Goal: Contribute content: Contribute content

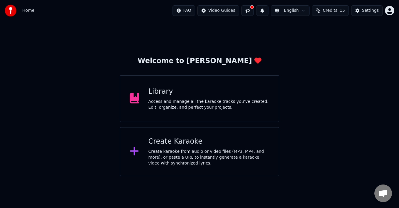
click at [166, 101] on div "Access and manage all the karaoke tracks you’ve created. Edit, organize, and pe…" at bounding box center [209, 105] width 121 height 12
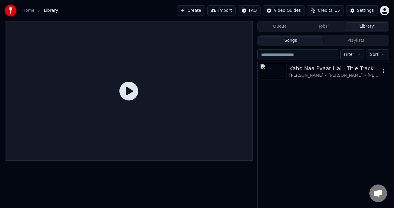
click at [294, 70] on div "Kaho Naa Pyaar Hai - Title Track" at bounding box center [336, 68] width 92 height 8
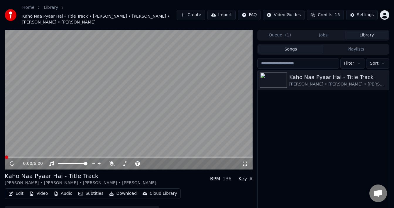
click at [20, 194] on button "Edit" at bounding box center [16, 193] width 20 height 8
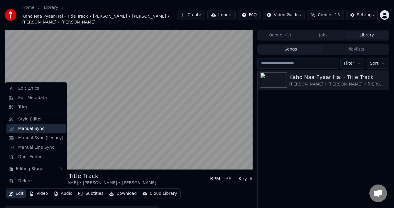
click at [20, 129] on div "Manual Sync" at bounding box center [31, 129] width 26 height 6
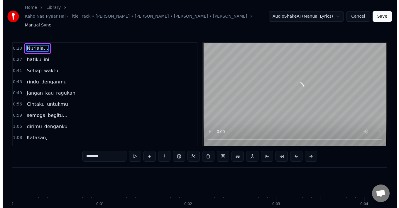
scroll to position [0, 2011]
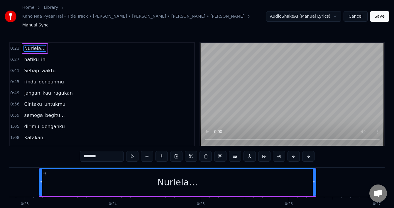
drag, startPoint x: 56, startPoint y: 125, endPoint x: 18, endPoint y: 41, distance: 91.3
click at [18, 42] on div "0:23 Nurlela… 0:27 hatiku ini 0:41 Setiap waktu 0:45 rindu denganmu 0:49 Jangan…" at bounding box center [102, 94] width 186 height 104
drag, startPoint x: 61, startPoint y: 127, endPoint x: 24, endPoint y: 72, distance: 66.2
click at [24, 72] on div "0:23 Nurlela… 0:27 hatiku ini 0:41 Setiap waktu 0:45 rindu denganmu 0:49 Jangan…" at bounding box center [102, 94] width 186 height 104
click at [360, 14] on button "Cancel" at bounding box center [356, 16] width 24 height 11
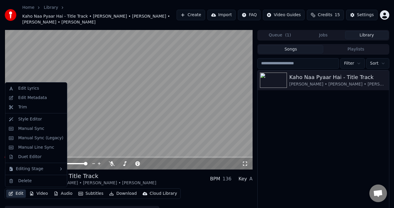
click at [13, 191] on icon "button" at bounding box center [11, 193] width 5 height 4
click at [15, 90] on div "Edit Lyrics" at bounding box center [35, 88] width 59 height 9
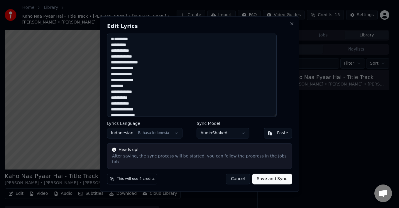
click at [120, 42] on textarea "**********" at bounding box center [192, 74] width 170 height 83
click at [242, 135] on body "Home Library Kaho Naa Pyaar Hai - Title Track • [PERSON_NAME] • [PERSON_NAME] •…" at bounding box center [197, 104] width 394 height 208
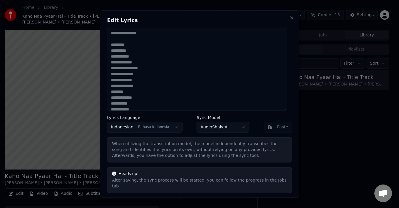
scroll to position [12, 0]
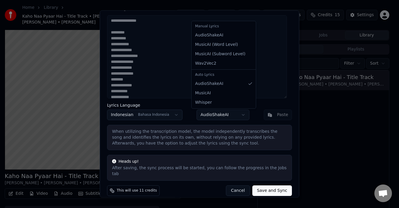
click at [234, 114] on body "Home Library Kaho Naa Pyaar Hai - Title Track • [PERSON_NAME] • [PERSON_NAME] •…" at bounding box center [197, 104] width 394 height 208
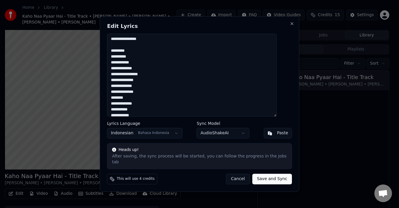
scroll to position [0, 0]
click at [267, 137] on button "Paste" at bounding box center [278, 133] width 28 height 11
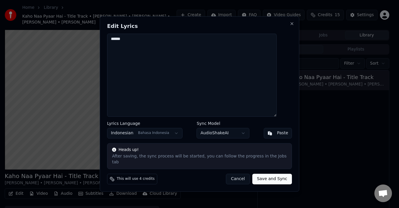
click at [145, 44] on textarea "******" at bounding box center [192, 74] width 170 height 83
type textarea "*"
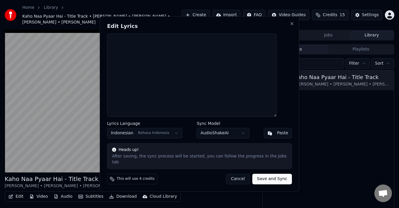
type textarea "**********"
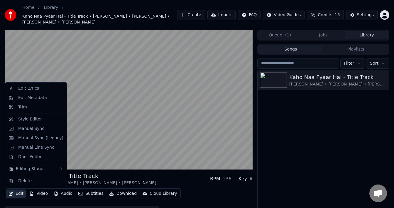
click at [19, 194] on button "Edit" at bounding box center [16, 193] width 20 height 8
click at [37, 86] on div "Edit Lyrics" at bounding box center [40, 88] width 45 height 6
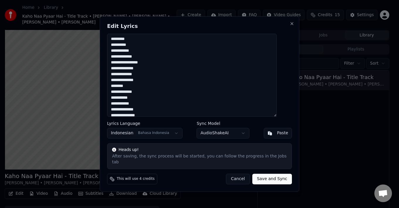
drag, startPoint x: 194, startPoint y: 85, endPoint x: 113, endPoint y: 32, distance: 96.7
click at [113, 32] on div "**********" at bounding box center [200, 103] width 200 height 175
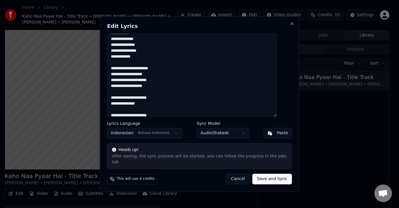
scroll to position [147, 0]
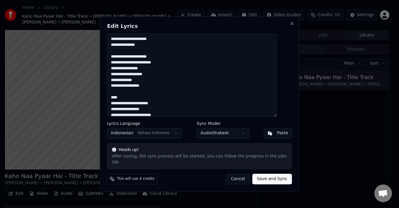
click at [124, 96] on textarea "**********" at bounding box center [192, 74] width 170 height 83
click at [121, 53] on textarea "**********" at bounding box center [192, 74] width 170 height 83
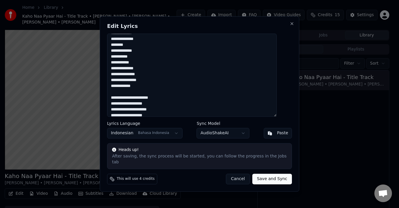
scroll to position [88, 0]
click at [124, 93] on textarea "**********" at bounding box center [192, 74] width 170 height 83
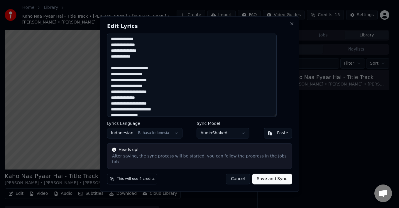
click at [129, 67] on textarea "**********" at bounding box center [192, 74] width 170 height 83
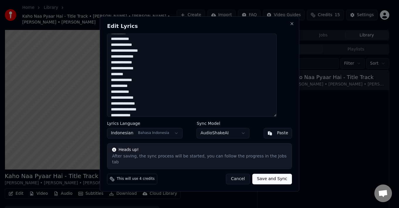
scroll to position [0, 0]
click at [268, 134] on button "Paste" at bounding box center [278, 133] width 28 height 11
click at [277, 136] on div "Paste" at bounding box center [282, 133] width 11 height 6
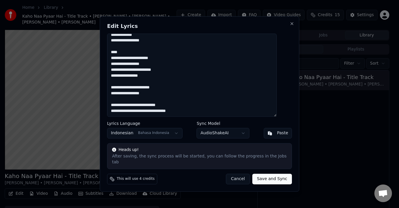
scroll to position [227, 0]
click at [262, 175] on button "Save and Sync" at bounding box center [273, 179] width 40 height 11
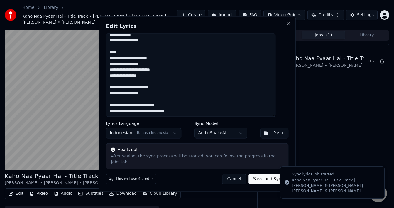
type textarea "**********"
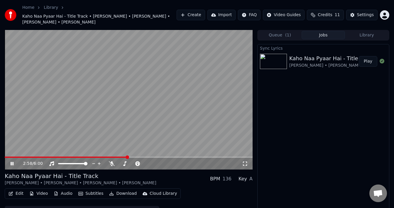
click at [368, 59] on button "Play" at bounding box center [368, 61] width 18 height 11
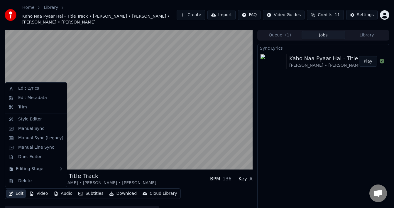
click at [20, 194] on button "Edit" at bounding box center [16, 193] width 20 height 8
click at [20, 126] on div "Manual Sync" at bounding box center [31, 129] width 26 height 6
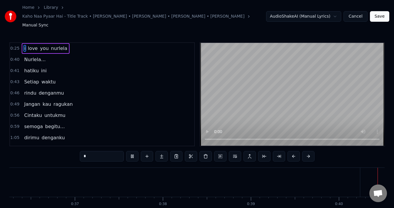
scroll to position [0, 3526]
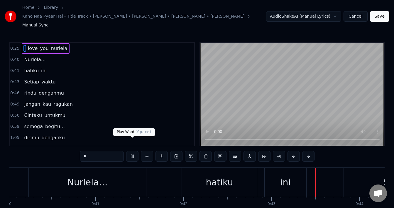
click at [132, 151] on button at bounding box center [132, 156] width 12 height 11
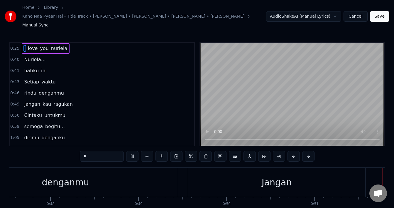
scroll to position [0, 4524]
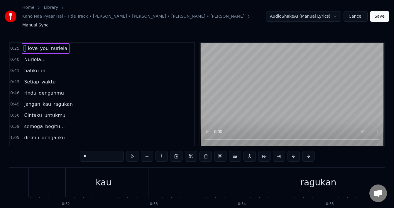
click at [244, 170] on div "ragukan" at bounding box center [318, 182] width 213 height 29
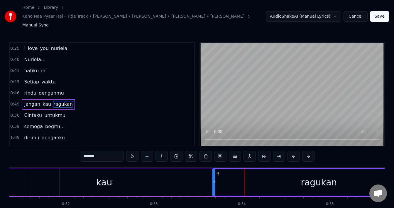
scroll to position [10, 0]
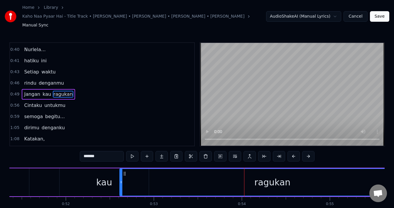
drag, startPoint x: 213, startPoint y: 172, endPoint x: 120, endPoint y: 173, distance: 93.1
click at [120, 175] on div at bounding box center [121, 182] width 2 height 27
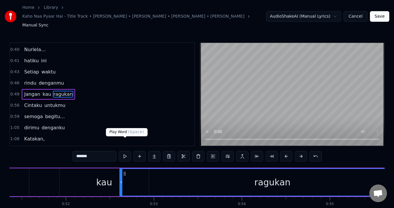
click at [127, 151] on button at bounding box center [125, 156] width 12 height 11
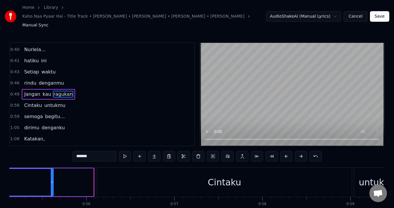
drag, startPoint x: 92, startPoint y: 170, endPoint x: 51, endPoint y: 170, distance: 40.2
click at [51, 180] on icon at bounding box center [52, 182] width 2 height 5
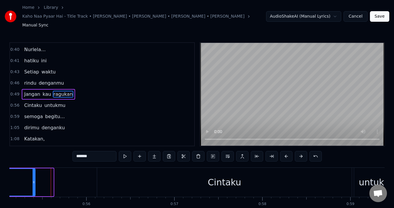
drag, startPoint x: 53, startPoint y: 170, endPoint x: 35, endPoint y: 170, distance: 18.2
click at [35, 180] on icon at bounding box center [34, 182] width 2 height 5
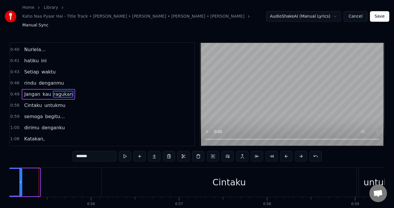
drag, startPoint x: 38, startPoint y: 172, endPoint x: 21, endPoint y: 172, distance: 17.9
click at [21, 180] on icon at bounding box center [20, 182] width 2 height 5
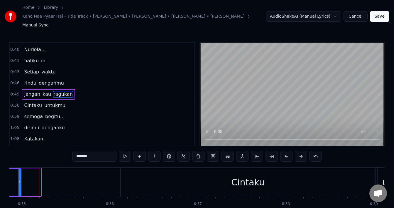
drag, startPoint x: 40, startPoint y: 171, endPoint x: 20, endPoint y: 175, distance: 20.2
click at [20, 175] on div at bounding box center [19, 182] width 2 height 27
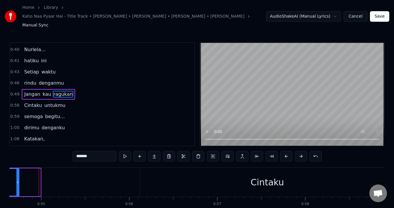
drag, startPoint x: 39, startPoint y: 170, endPoint x: 18, endPoint y: 174, distance: 21.8
click at [18, 174] on div at bounding box center [17, 182] width 2 height 27
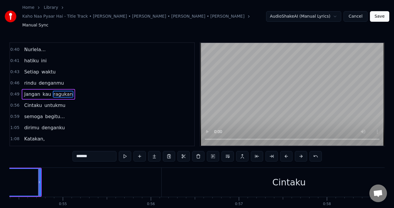
click at [176, 173] on div "Cintaku" at bounding box center [289, 182] width 255 height 29
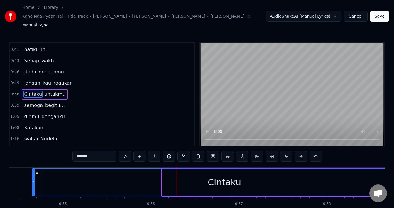
drag, startPoint x: 163, startPoint y: 172, endPoint x: 36, endPoint y: 176, distance: 127.2
click at [34, 177] on div at bounding box center [33, 182] width 2 height 27
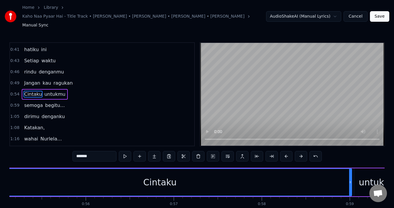
scroll to position [0, 4882]
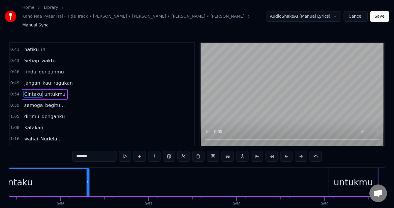
drag, startPoint x: 325, startPoint y: 176, endPoint x: 118, endPoint y: 191, distance: 207.9
click at [88, 192] on div "i love you nurlela Nurlela… hatiku ini Setiap waktu rindu denganmu Jangan kau r…" at bounding box center [197, 189] width 376 height 44
click at [335, 174] on div "untukmu" at bounding box center [353, 182] width 49 height 28
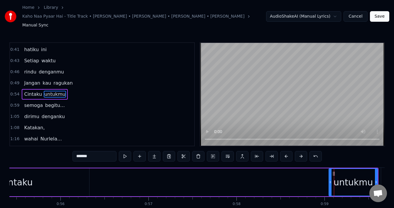
type input "*******"
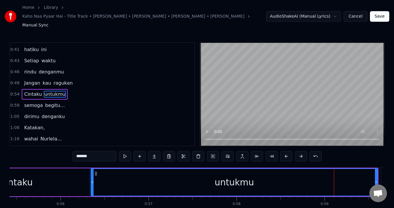
drag, startPoint x: 331, startPoint y: 172, endPoint x: 110, endPoint y: 180, distance: 221.0
click at [94, 181] on div at bounding box center [92, 182] width 2 height 27
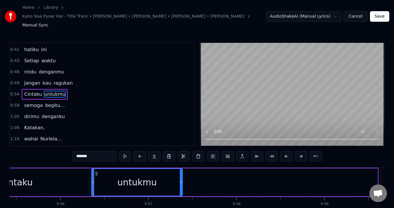
drag, startPoint x: 377, startPoint y: 175, endPoint x: 181, endPoint y: 181, distance: 195.4
click at [181, 181] on div at bounding box center [181, 182] width 2 height 27
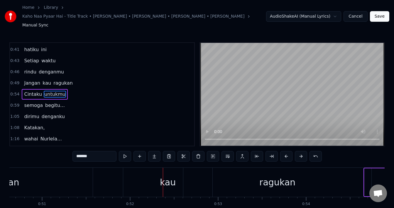
scroll to position [0, 3754]
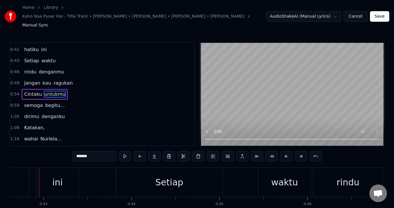
click at [43, 169] on div "ini" at bounding box center [58, 182] width 42 height 29
type input "***"
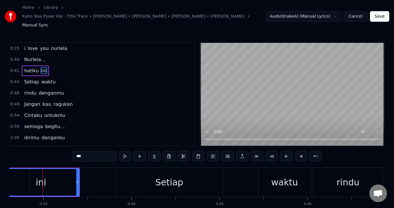
drag, startPoint x: 39, startPoint y: 168, endPoint x: 5, endPoint y: 168, distance: 34.4
click at [5, 168] on div "Home Library Kaho Naa Pyaar Hai - Title Track • [PERSON_NAME] • [PERSON_NAME] •…" at bounding box center [197, 113] width 394 height 227
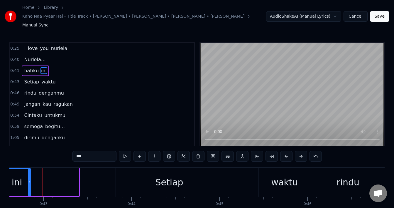
drag, startPoint x: 78, startPoint y: 170, endPoint x: 30, endPoint y: 173, distance: 47.9
click at [30, 180] on icon at bounding box center [29, 182] width 2 height 5
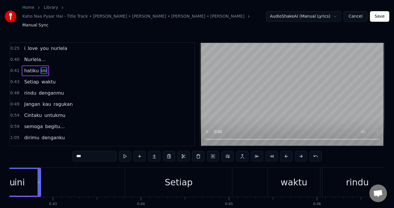
drag, startPoint x: 13, startPoint y: 169, endPoint x: 0, endPoint y: 169, distance: 13.2
click at [0, 169] on div "Home Library Kaho Naa Pyaar Hai - Title Track • [PERSON_NAME] • [PERSON_NAME] •…" at bounding box center [197, 113] width 394 height 227
drag, startPoint x: 38, startPoint y: 170, endPoint x: 21, endPoint y: 171, distance: 16.5
click at [21, 180] on icon at bounding box center [22, 182] width 2 height 5
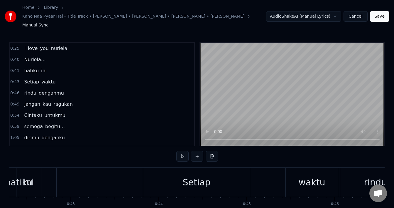
click at [171, 174] on div "Setiap" at bounding box center [196, 182] width 107 height 29
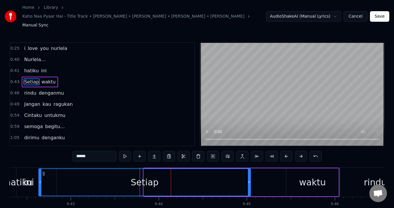
drag, startPoint x: 145, startPoint y: 173, endPoint x: 40, endPoint y: 173, distance: 105.1
click at [40, 173] on div at bounding box center [40, 182] width 2 height 27
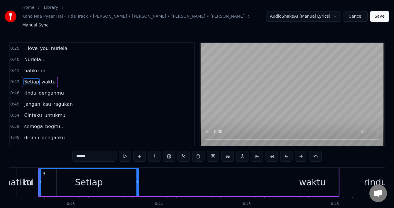
drag, startPoint x: 249, startPoint y: 171, endPoint x: 138, endPoint y: 177, distance: 111.8
click at [138, 177] on div at bounding box center [138, 182] width 2 height 27
click at [297, 169] on div "waktu" at bounding box center [313, 182] width 52 height 28
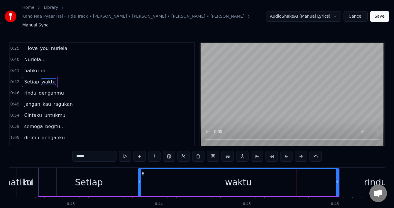
drag, startPoint x: 288, startPoint y: 171, endPoint x: 151, endPoint y: 168, distance: 136.6
click at [140, 180] on icon at bounding box center [140, 182] width 2 height 5
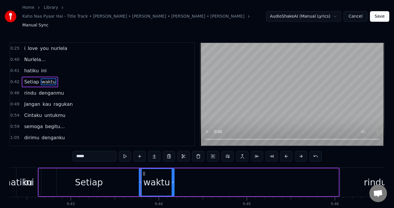
drag, startPoint x: 337, startPoint y: 170, endPoint x: 176, endPoint y: 174, distance: 161.6
click at [173, 174] on div at bounding box center [173, 182] width 2 height 27
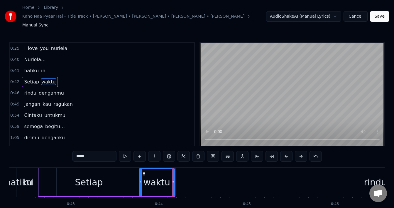
click at [348, 170] on div "rindu" at bounding box center [376, 182] width 70 height 29
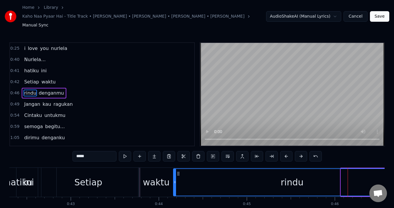
drag, startPoint x: 343, startPoint y: 172, endPoint x: 212, endPoint y: 171, distance: 131.3
click at [176, 173] on div at bounding box center [175, 182] width 2 height 27
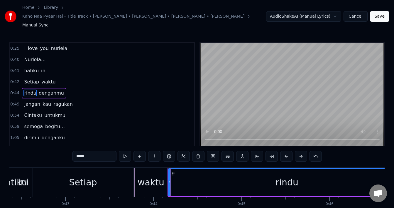
scroll to position [0, 3783]
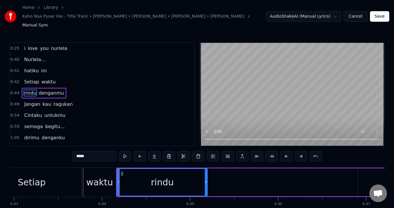
drag, startPoint x: 353, startPoint y: 179, endPoint x: 206, endPoint y: 182, distance: 146.8
click at [206, 182] on div at bounding box center [206, 182] width 2 height 27
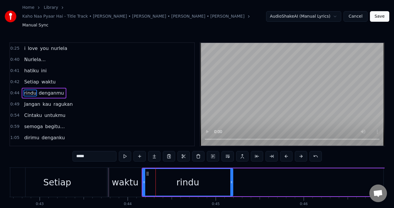
scroll to position [0, 3681]
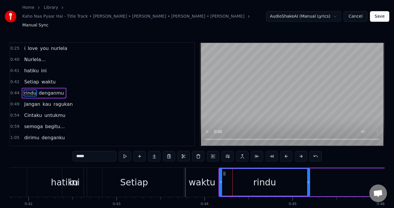
click at [121, 178] on div "Setiap" at bounding box center [134, 182] width 100 height 29
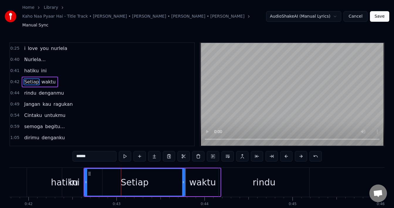
click at [237, 179] on div "rindu" at bounding box center [264, 182] width 90 height 29
type input "*****"
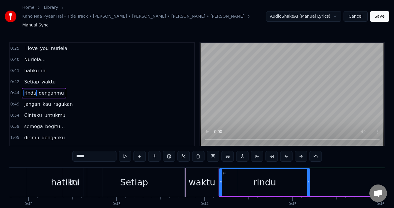
drag, startPoint x: 219, startPoint y: 177, endPoint x: 228, endPoint y: 177, distance: 8.8
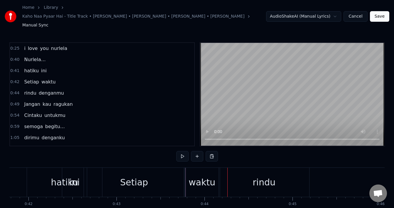
click at [247, 177] on div "rindu" at bounding box center [264, 182] width 90 height 29
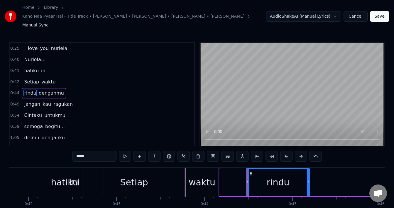
drag, startPoint x: 221, startPoint y: 173, endPoint x: 246, endPoint y: 174, distance: 25.3
click at [248, 174] on div at bounding box center [248, 182] width 2 height 27
click at [204, 179] on div "waktu" at bounding box center [202, 182] width 36 height 29
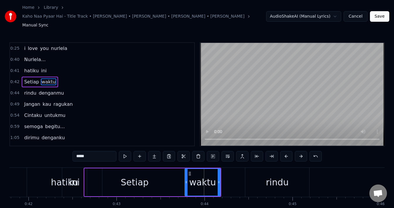
click at [256, 174] on div "rindu" at bounding box center [277, 182] width 64 height 29
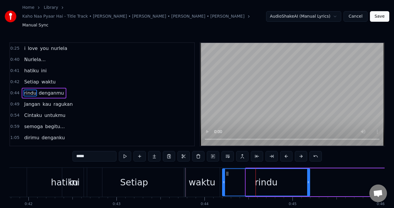
drag, startPoint x: 247, startPoint y: 175, endPoint x: 223, endPoint y: 177, distance: 23.6
click at [223, 177] on div at bounding box center [224, 182] width 2 height 27
drag, startPoint x: 310, startPoint y: 178, endPoint x: 288, endPoint y: 182, distance: 22.7
click at [287, 181] on div "rindu" at bounding box center [266, 182] width 88 height 28
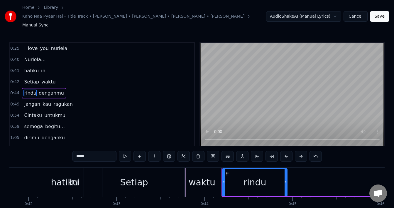
drag, startPoint x: 309, startPoint y: 172, endPoint x: 286, endPoint y: 175, distance: 22.7
click at [286, 175] on div at bounding box center [286, 182] width 2 height 27
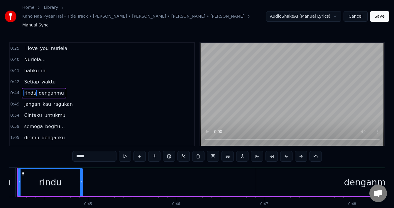
scroll to position [0, 3962]
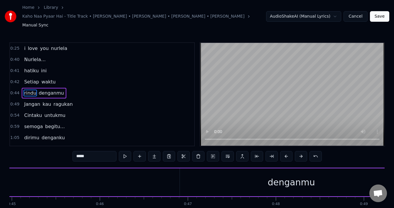
click at [198, 174] on div "denganmu" at bounding box center [291, 182] width 223 height 28
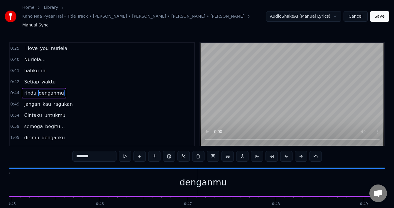
drag, startPoint x: 181, startPoint y: 171, endPoint x: 4, endPoint y: 176, distance: 176.5
click at [4, 176] on div "Home Library Kaho Naa Pyaar Hai - Title Track • [PERSON_NAME] • [PERSON_NAME] •…" at bounding box center [197, 113] width 394 height 227
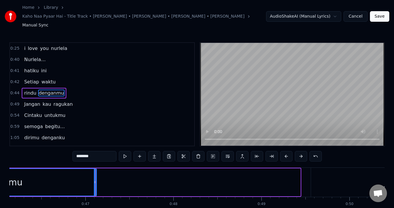
drag, startPoint x: 299, startPoint y: 171, endPoint x: 95, endPoint y: 176, distance: 204.1
click at [95, 176] on div at bounding box center [95, 182] width 2 height 27
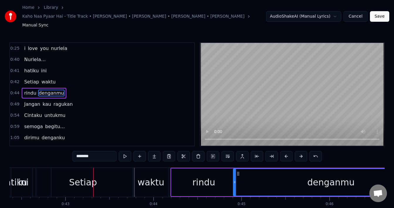
scroll to position [0, 3630]
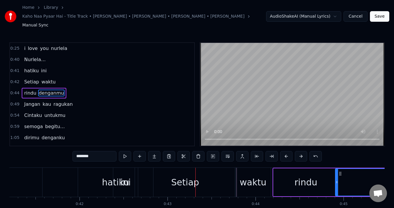
click at [208, 175] on div "Setiap" at bounding box center [185, 182] width 100 height 29
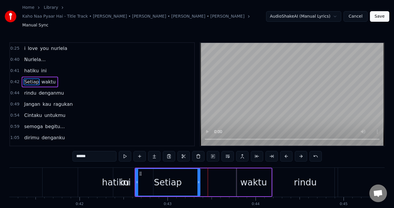
drag, startPoint x: 234, startPoint y: 172, endPoint x: 198, endPoint y: 173, distance: 35.8
click at [198, 173] on div at bounding box center [199, 182] width 2 height 27
drag, startPoint x: 137, startPoint y: 176, endPoint x: 143, endPoint y: 177, distance: 5.9
click at [143, 177] on div at bounding box center [143, 182] width 2 height 27
click at [100, 179] on div "hatiku" at bounding box center [115, 182] width 75 height 29
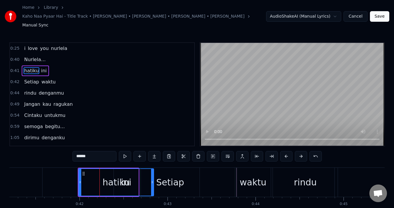
drag, startPoint x: 114, startPoint y: 177, endPoint x: 95, endPoint y: 176, distance: 19.1
click at [95, 176] on div "hatiku" at bounding box center [116, 182] width 75 height 27
drag, startPoint x: 79, startPoint y: 174, endPoint x: 64, endPoint y: 173, distance: 14.7
click at [65, 173] on div at bounding box center [66, 182] width 2 height 27
click at [128, 172] on div "hatiku" at bounding box center [108, 182] width 89 height 27
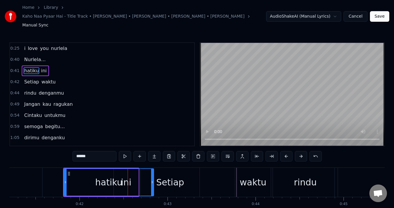
click at [153, 174] on div "Setiap" at bounding box center [170, 182] width 59 height 29
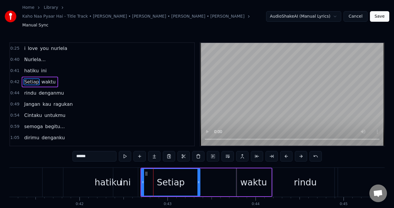
click at [115, 170] on div "ini" at bounding box center [125, 182] width 25 height 29
type input "***"
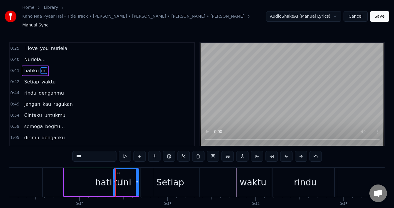
click at [116, 180] on icon at bounding box center [115, 182] width 2 height 5
drag, startPoint x: 137, startPoint y: 170, endPoint x: 171, endPoint y: 172, distance: 33.5
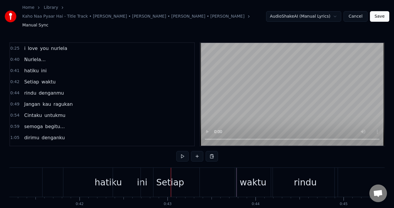
click at [207, 178] on div "Setiap waktu" at bounding box center [207, 182] width 132 height 29
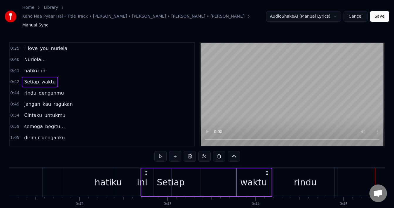
scroll to position [0, 3958]
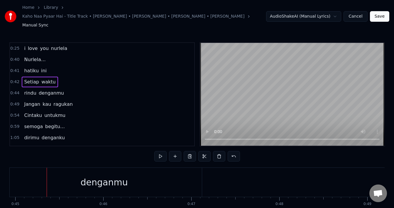
click at [116, 176] on div "denganmu" at bounding box center [103, 182] width 47 height 13
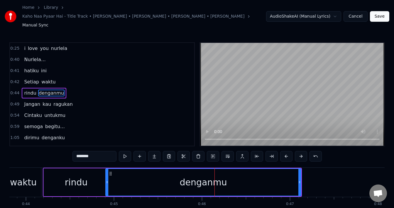
scroll to position [0, 3809]
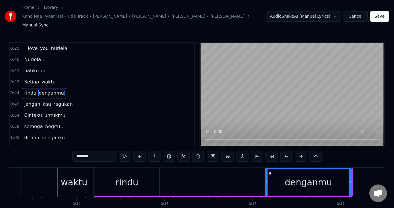
drag, startPoint x: 158, startPoint y: 174, endPoint x: 267, endPoint y: 182, distance: 108.9
click at [267, 182] on div at bounding box center [266, 182] width 2 height 27
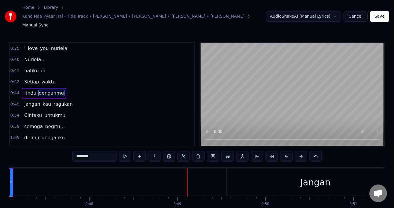
click at [242, 172] on div "Jangan" at bounding box center [315, 182] width 177 height 29
type input "******"
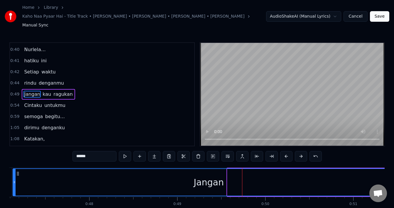
drag, startPoint x: 229, startPoint y: 170, endPoint x: 14, endPoint y: 180, distance: 214.9
click at [14, 180] on div at bounding box center [14, 182] width 2 height 27
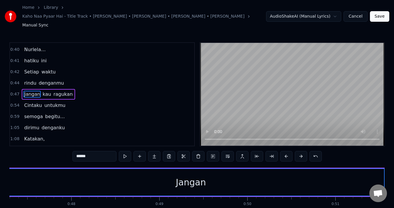
scroll to position [0, 4243]
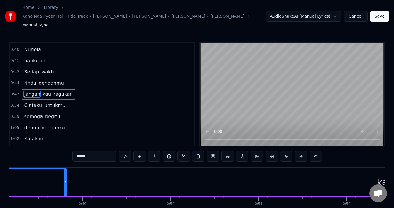
drag, startPoint x: 309, startPoint y: 171, endPoint x: 66, endPoint y: 184, distance: 243.8
click at [66, 184] on div "Jangan kau ragukan" at bounding box center [253, 182] width 673 height 29
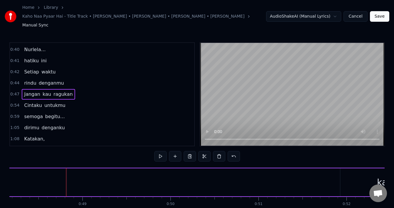
scroll to position [0, 4371]
click at [258, 176] on div "kau" at bounding box center [258, 182] width 16 height 13
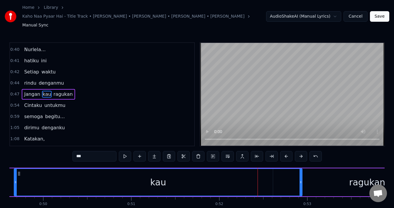
drag, startPoint x: 213, startPoint y: 172, endPoint x: 14, endPoint y: 175, distance: 199.1
click at [14, 175] on div at bounding box center [15, 182] width 2 height 27
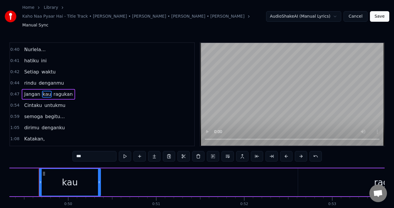
drag, startPoint x: 327, startPoint y: 174, endPoint x: 100, endPoint y: 189, distance: 227.1
click at [100, 189] on div "i love you nurlela Nurlela… hatiku ini Setiap waktu rindu denganmu Jangan kau r…" at bounding box center [197, 189] width 376 height 44
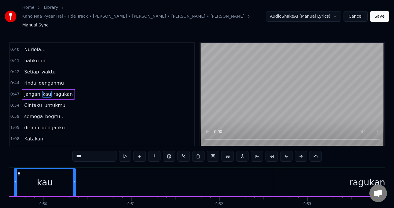
scroll to position [0, 4422]
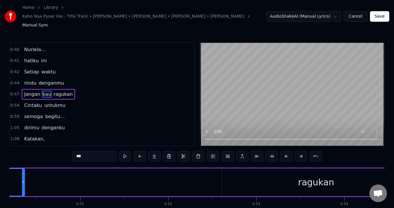
click at [252, 174] on div "ragukan" at bounding box center [316, 182] width 188 height 28
type input "*******"
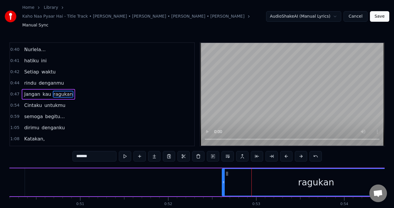
drag, startPoint x: 222, startPoint y: 172, endPoint x: 165, endPoint y: 171, distance: 57.0
click at [165, 171] on div "Jangan kau ragukan" at bounding box center [75, 182] width 673 height 29
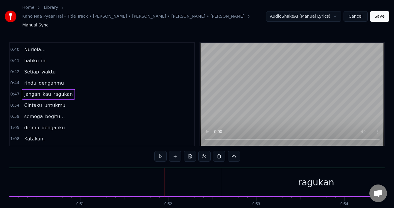
click at [225, 171] on div "ragukan" at bounding box center [316, 182] width 188 height 28
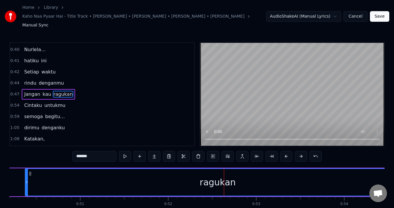
drag, startPoint x: 223, startPoint y: 171, endPoint x: 26, endPoint y: 173, distance: 197.0
click at [26, 173] on div at bounding box center [27, 182] width 2 height 27
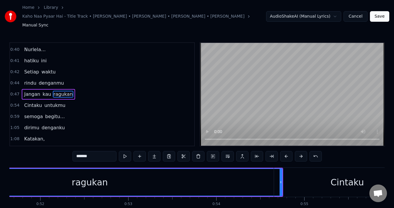
scroll to position [0, 4575]
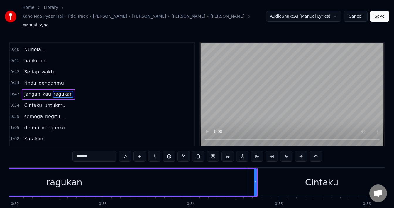
click at [256, 171] on div "Cintaku" at bounding box center [322, 182] width 147 height 29
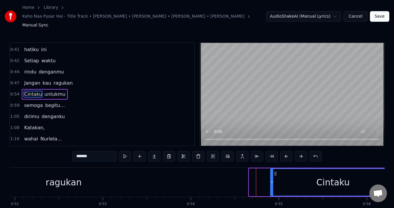
drag, startPoint x: 251, startPoint y: 172, endPoint x: 273, endPoint y: 172, distance: 21.4
click at [273, 180] on icon at bounding box center [272, 182] width 2 height 5
click at [234, 173] on div "ragukan" at bounding box center [63, 182] width 385 height 29
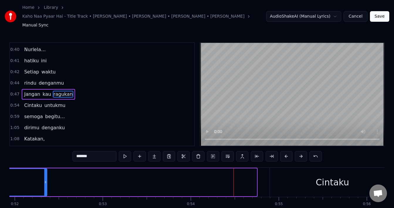
drag, startPoint x: 255, startPoint y: 171, endPoint x: 46, endPoint y: 175, distance: 210.0
click at [46, 175] on div at bounding box center [45, 182] width 2 height 27
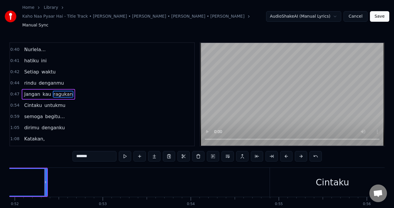
click at [284, 170] on div "Cintaku" at bounding box center [332, 182] width 125 height 29
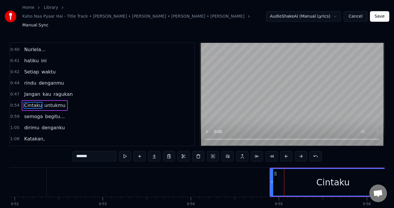
scroll to position [21, 0]
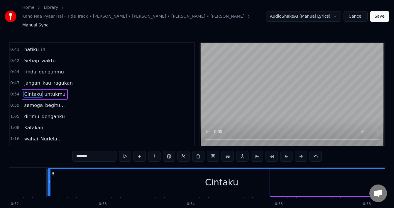
drag, startPoint x: 272, startPoint y: 172, endPoint x: 49, endPoint y: 181, distance: 223.1
click at [49, 181] on div at bounding box center [49, 182] width 2 height 27
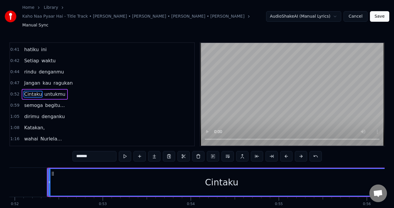
scroll to position [0, 4626]
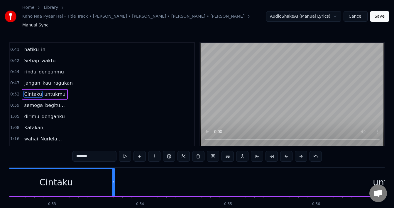
drag, startPoint x: 344, startPoint y: 174, endPoint x: 114, endPoint y: 179, distance: 230.0
click at [114, 179] on div at bounding box center [113, 182] width 2 height 27
click at [368, 177] on div "untukmu" at bounding box center [392, 182] width 91 height 28
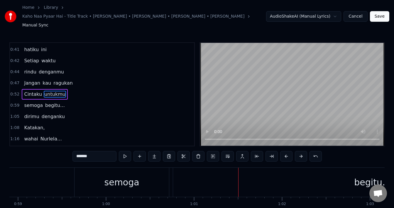
scroll to position [0, 5061]
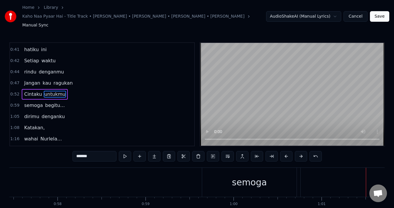
click at [213, 174] on div "semoga" at bounding box center [249, 182] width 95 height 29
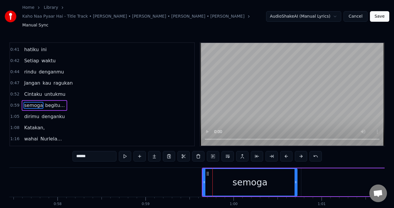
scroll to position [32, 0]
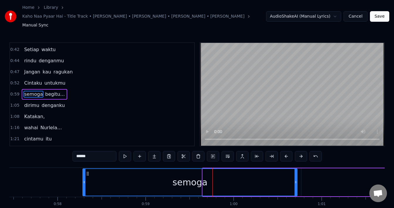
drag, startPoint x: 204, startPoint y: 172, endPoint x: 84, endPoint y: 180, distance: 120.3
click at [84, 180] on div at bounding box center [84, 182] width 2 height 27
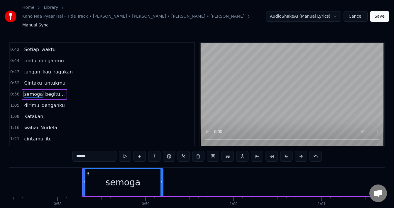
drag, startPoint x: 295, startPoint y: 173, endPoint x: 161, endPoint y: 179, distance: 134.4
click at [161, 179] on div at bounding box center [162, 182] width 2 height 27
type input "*******"
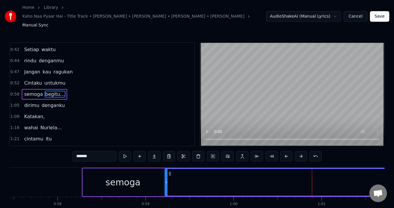
drag, startPoint x: 303, startPoint y: 170, endPoint x: 166, endPoint y: 177, distance: 136.4
click at [166, 177] on div at bounding box center [166, 182] width 2 height 27
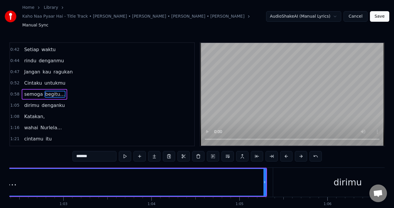
scroll to position [0, 5419]
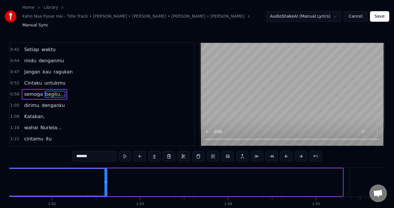
drag, startPoint x: 342, startPoint y: 167, endPoint x: 106, endPoint y: 180, distance: 236.1
click at [106, 180] on div at bounding box center [106, 182] width 2 height 27
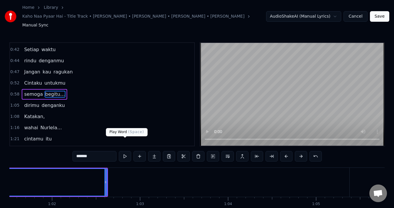
click at [125, 151] on button at bounding box center [125, 156] width 12 height 11
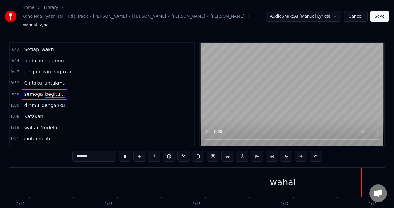
scroll to position [0, 6839]
